Goal: Information Seeking & Learning: Check status

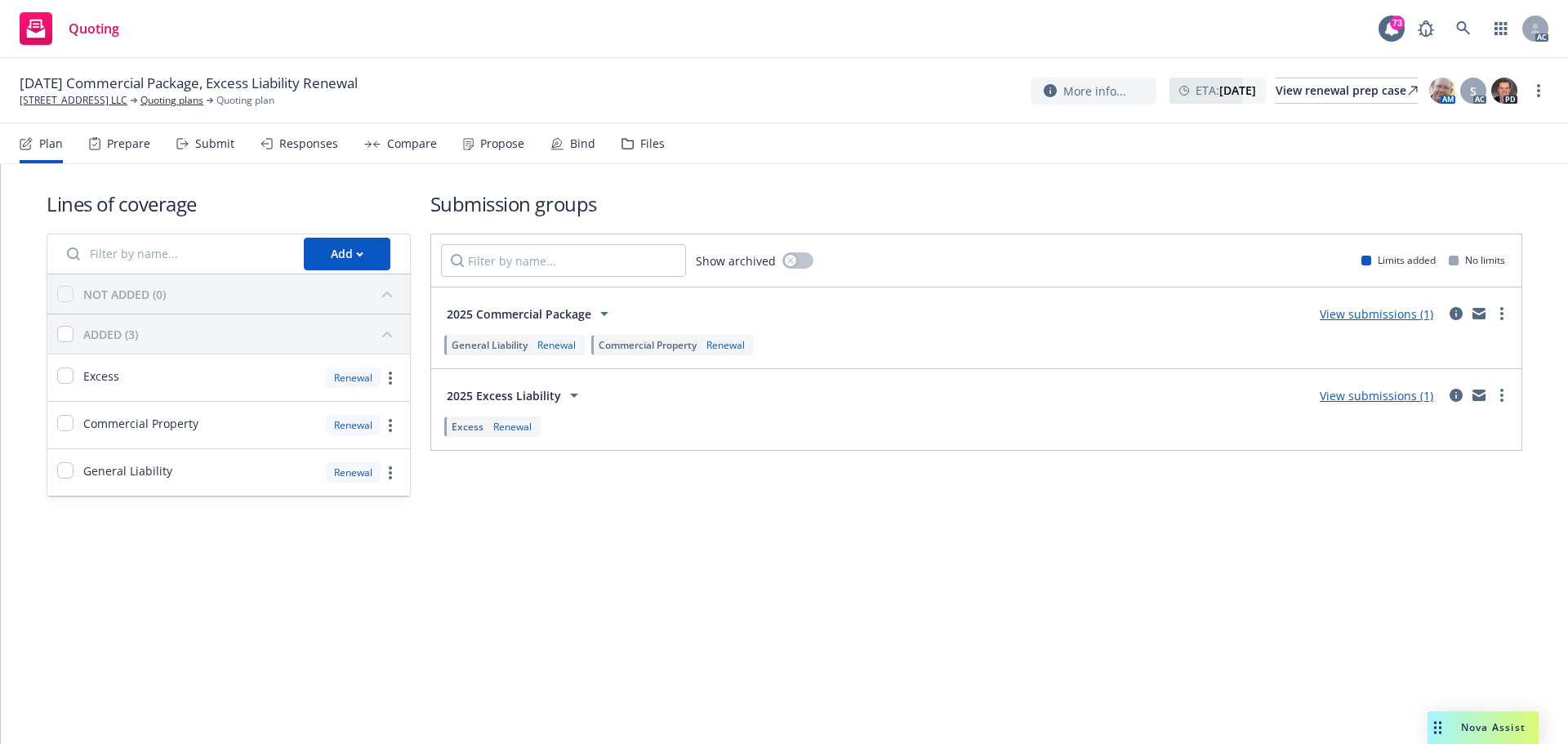
click at [322, 144] on div "Responses" at bounding box center [308, 143] width 58 height 13
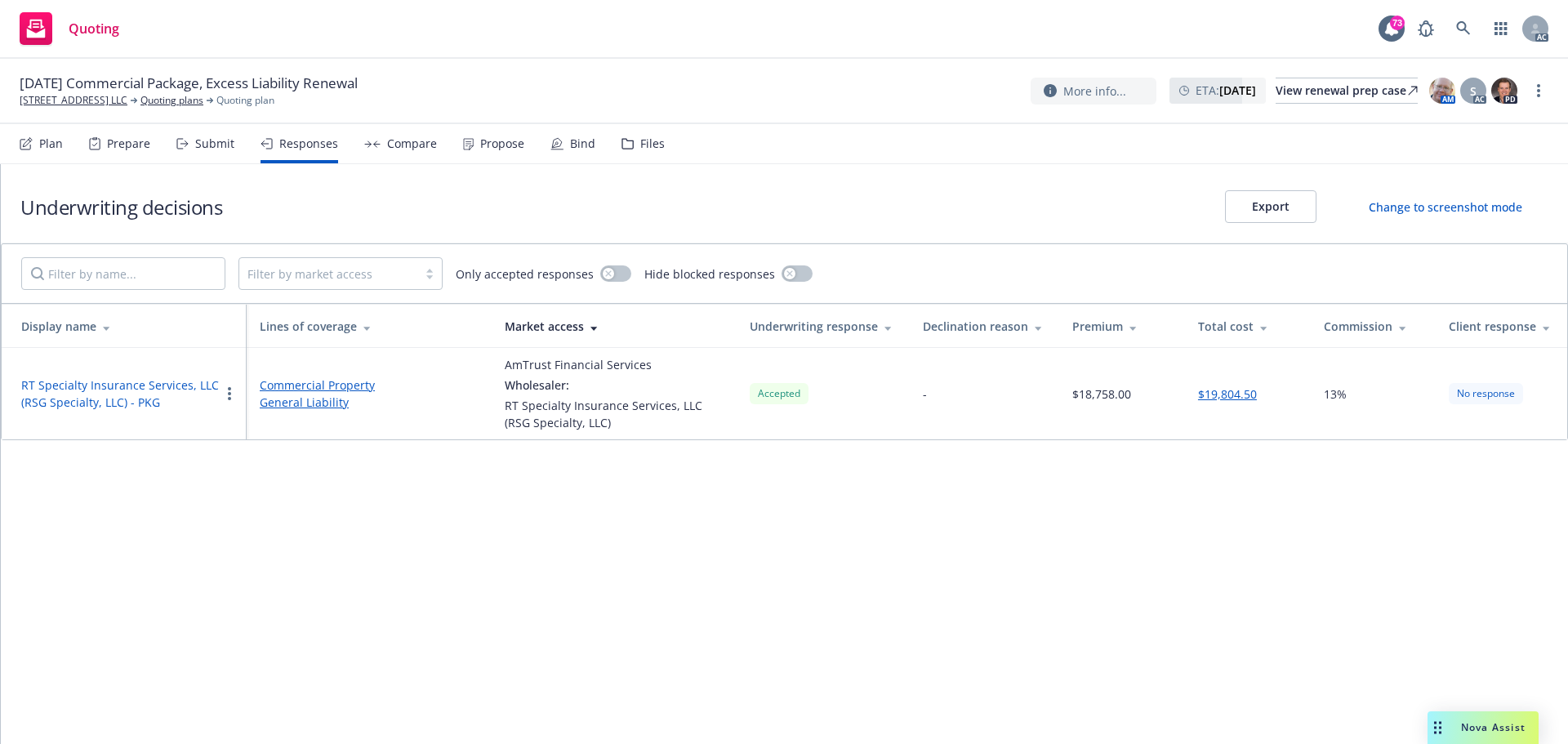
click at [196, 147] on div "Submit" at bounding box center [215, 143] width 40 height 13
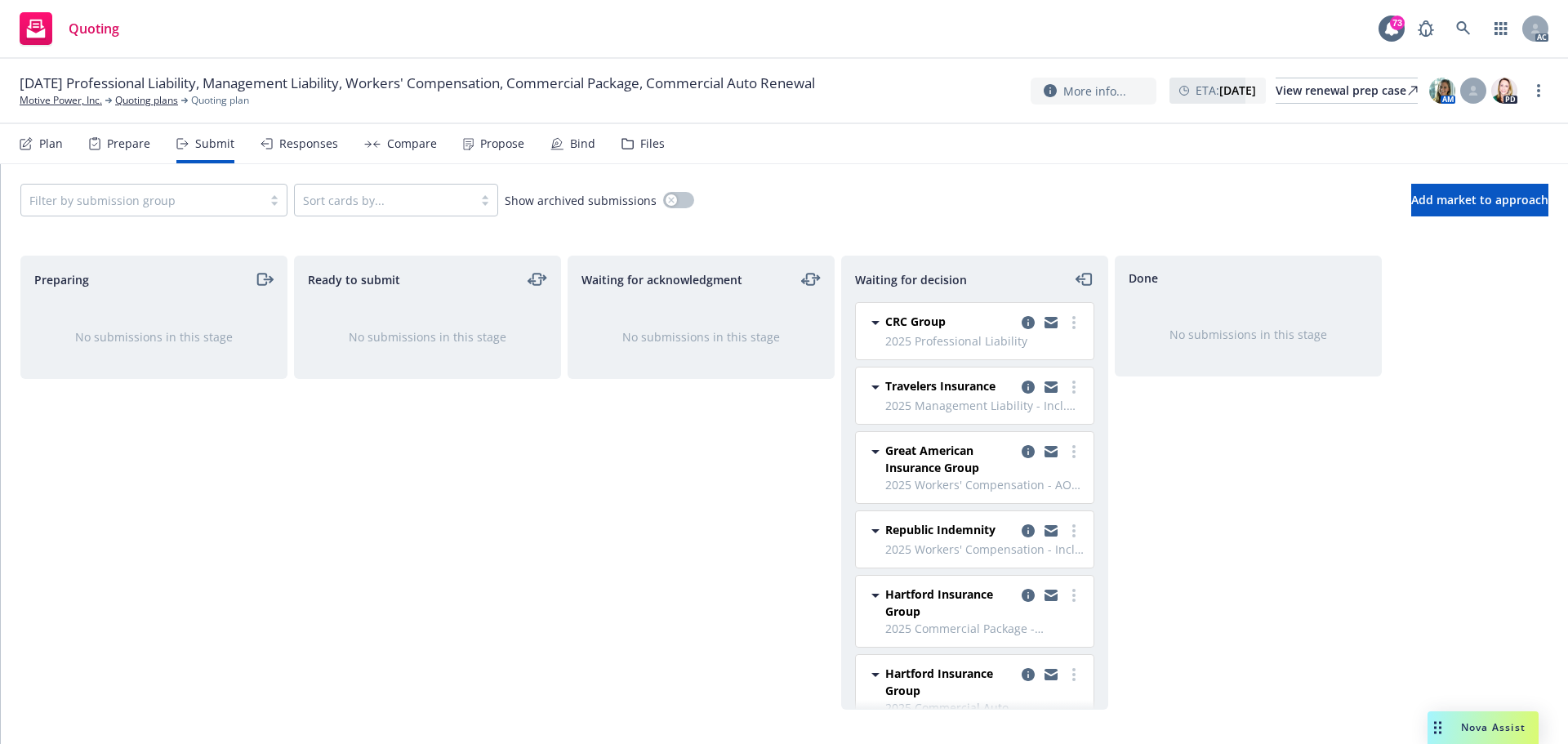
click at [307, 156] on div "Responses" at bounding box center [299, 144] width 77 height 40
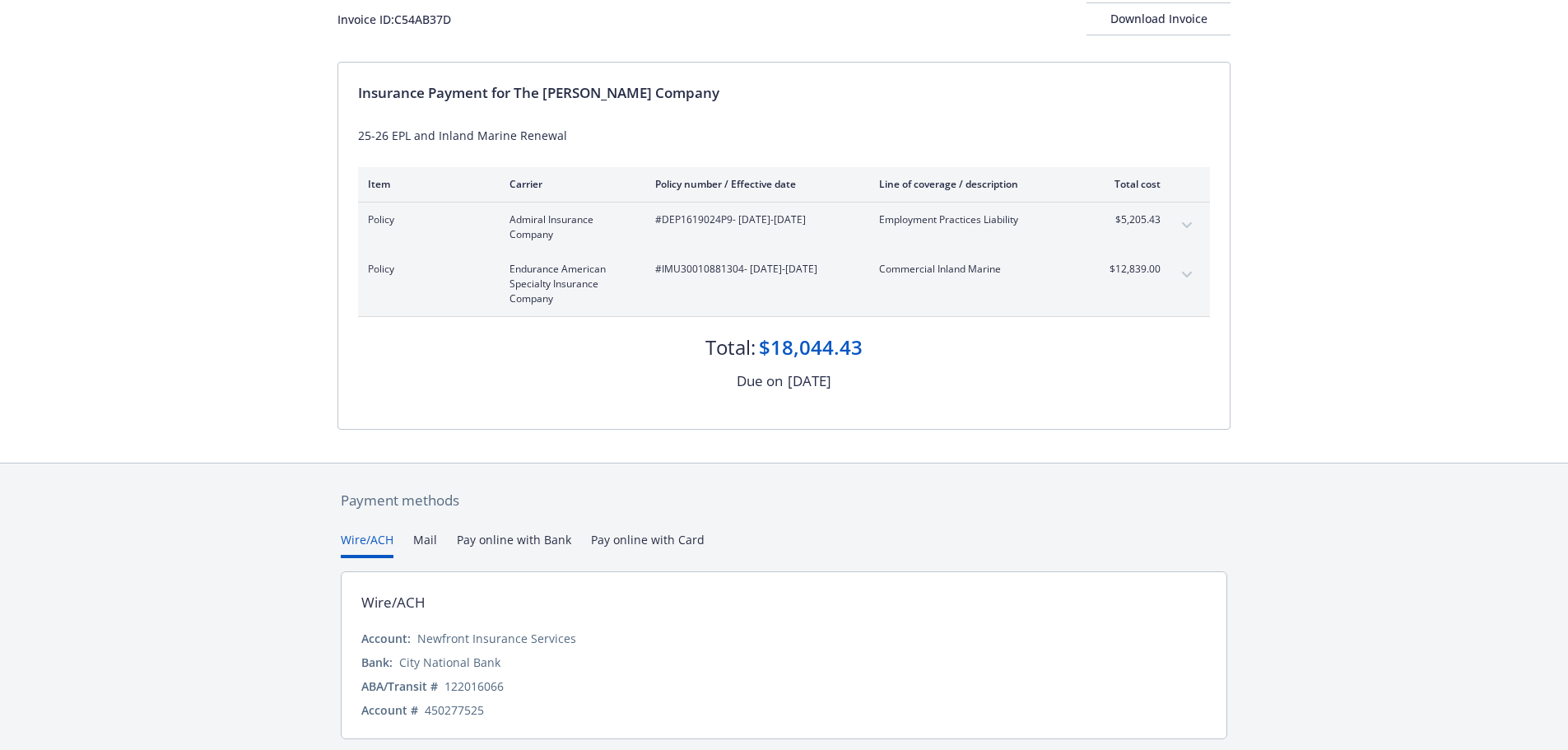
scroll to position [162, 0]
